Goal: Check status: Check status

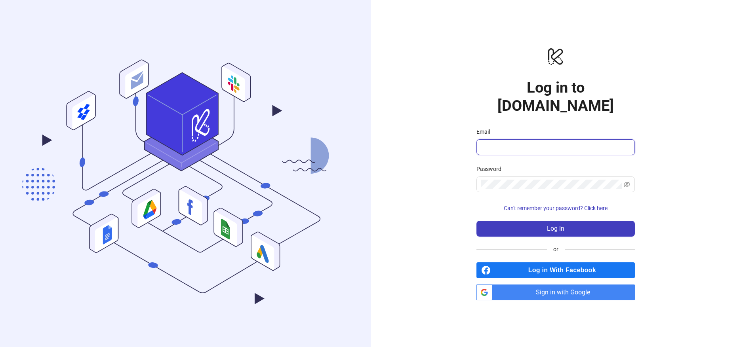
click at [498, 143] on input "Email" at bounding box center [554, 148] width 147 height 10
type input "**********"
click at [476, 221] on button "Log in" at bounding box center [555, 229] width 158 height 16
